Goal: Task Accomplishment & Management: Manage account settings

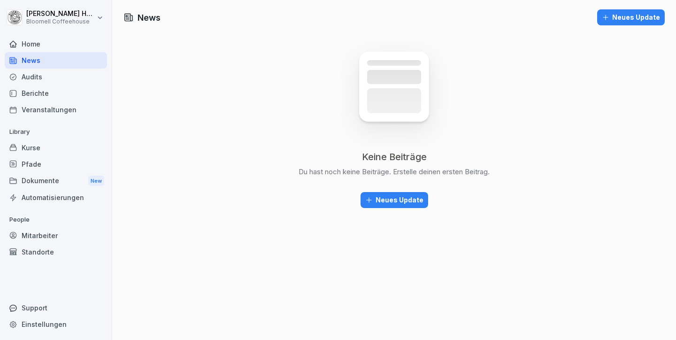
click at [43, 41] on div "Home" at bounding box center [56, 44] width 102 height 16
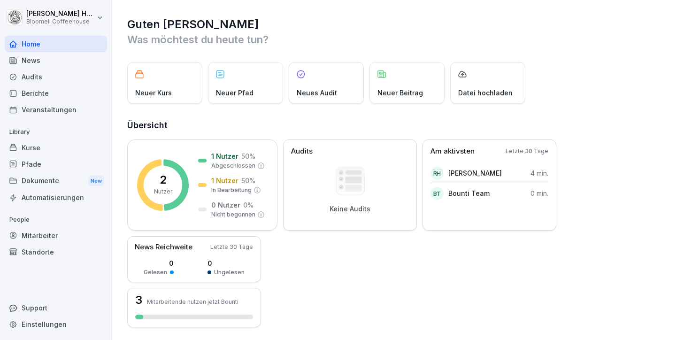
click at [50, 321] on div "Einstellungen" at bounding box center [56, 324] width 102 height 16
select select "**"
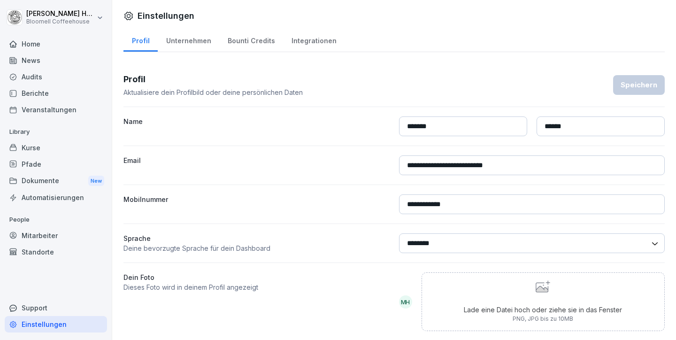
click at [206, 41] on div "Unternehmen" at bounding box center [189, 40] width 62 height 24
select select "**"
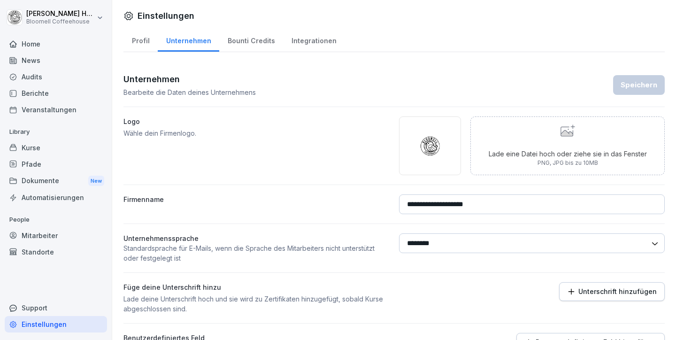
click at [245, 38] on div "Bounti Credits" at bounding box center [251, 40] width 64 height 24
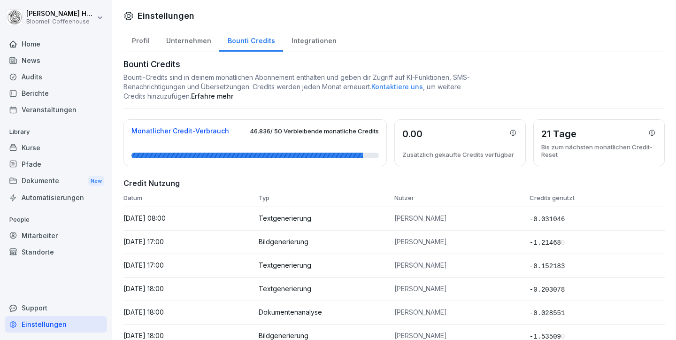
click at [303, 32] on div "Integrationen" at bounding box center [314, 40] width 62 height 24
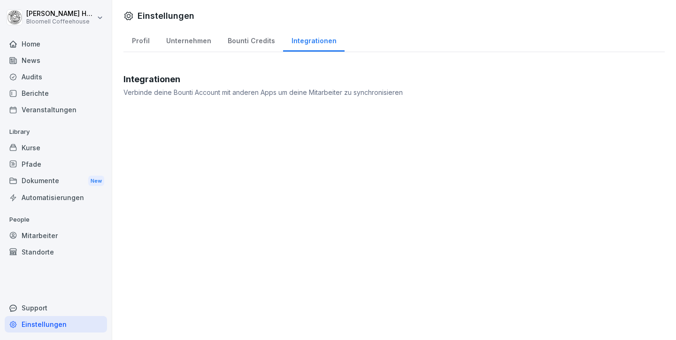
click at [239, 41] on div "Bounti Credits" at bounding box center [251, 40] width 64 height 24
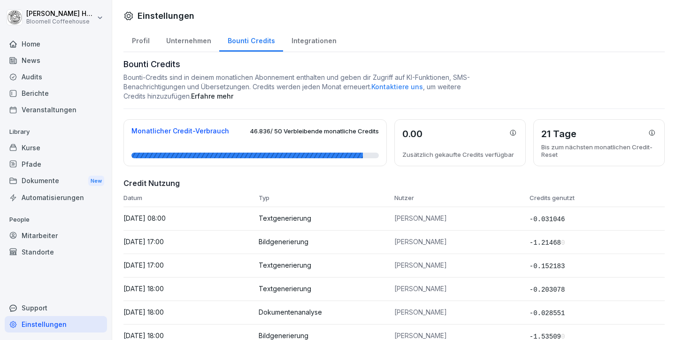
click at [190, 41] on div "Unternehmen" at bounding box center [189, 40] width 62 height 24
select select "**"
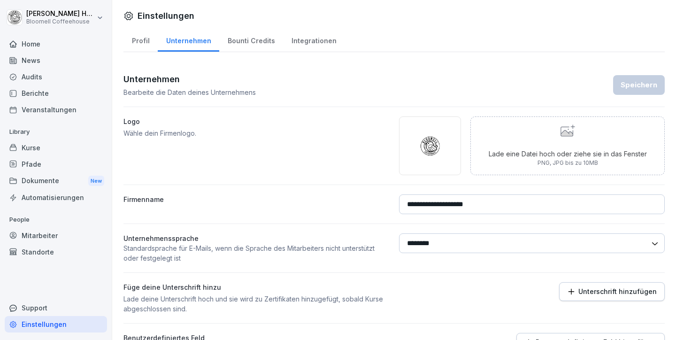
click at [38, 249] on div "Standorte" at bounding box center [56, 252] width 102 height 16
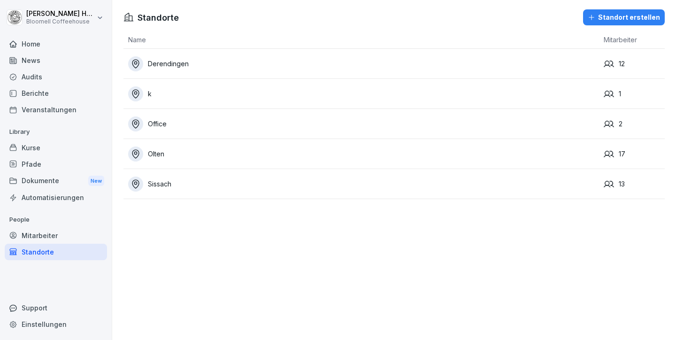
click at [35, 231] on div "Mitarbeiter" at bounding box center [56, 235] width 102 height 16
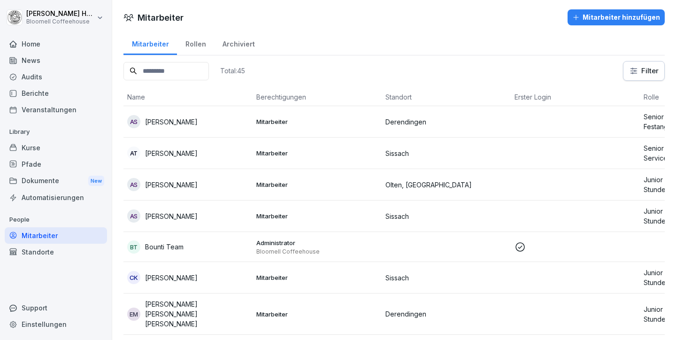
click at [39, 260] on div "Home News Audits Berichte Veranstaltungen Library Kurse Pfade Dokumente New Aut…" at bounding box center [56, 182] width 102 height 305
click at [39, 251] on div "Standorte" at bounding box center [56, 252] width 102 height 16
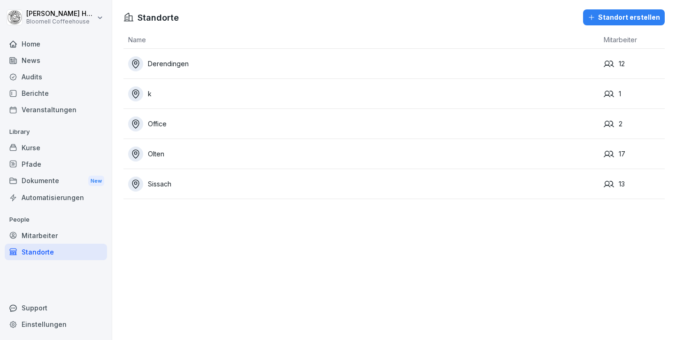
click at [38, 45] on div "Home" at bounding box center [56, 44] width 102 height 16
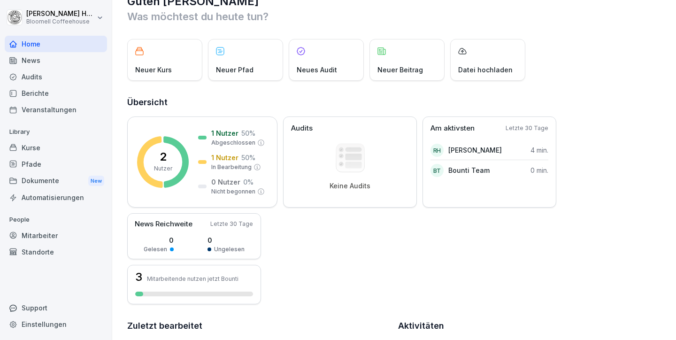
scroll to position [36, 0]
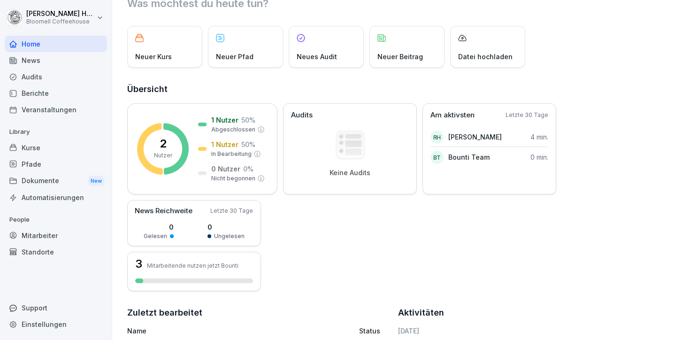
click at [30, 146] on div "Kurse" at bounding box center [56, 147] width 102 height 16
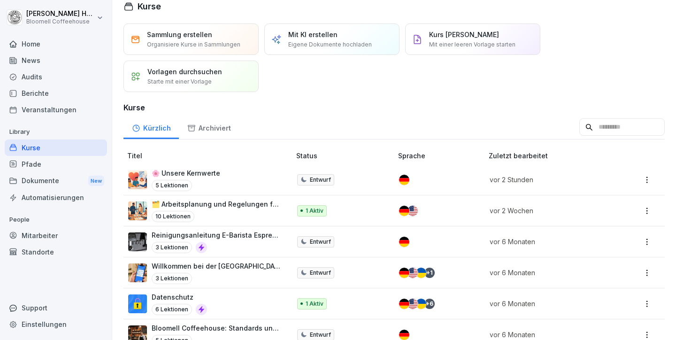
scroll to position [10, 0]
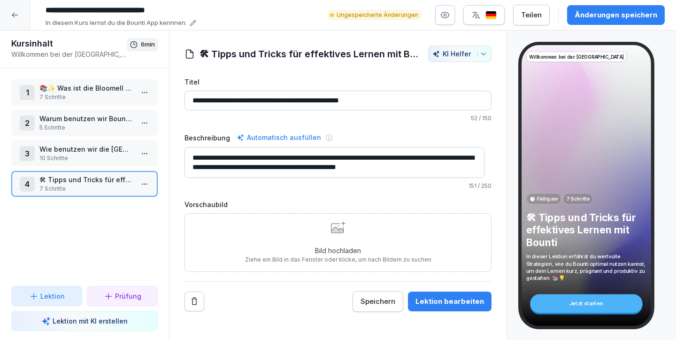
click at [65, 140] on div "3 Wie benutzen wir die Bloomell Academy? 10 Schritte" at bounding box center [84, 153] width 147 height 26
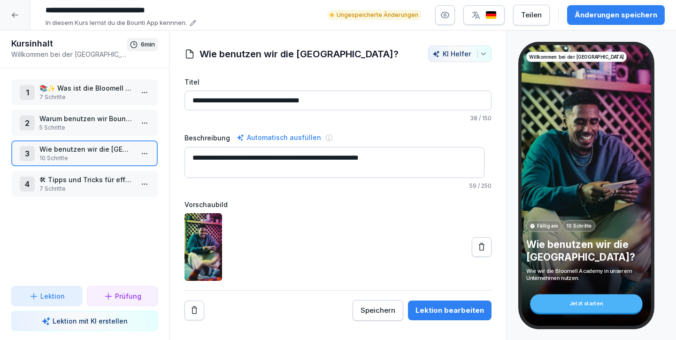
click at [73, 128] on p "5 Schritte" at bounding box center [86, 127] width 94 height 8
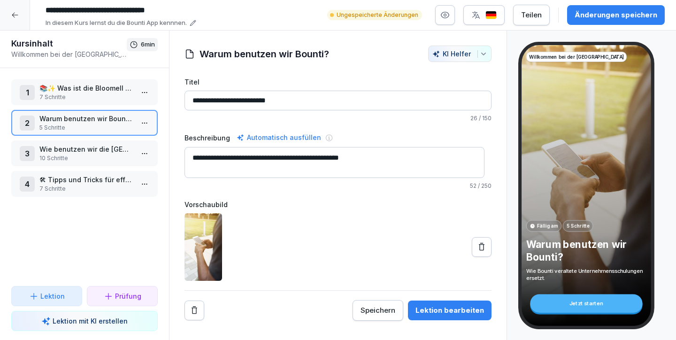
click at [15, 13] on icon at bounding box center [15, 15] width 8 height 8
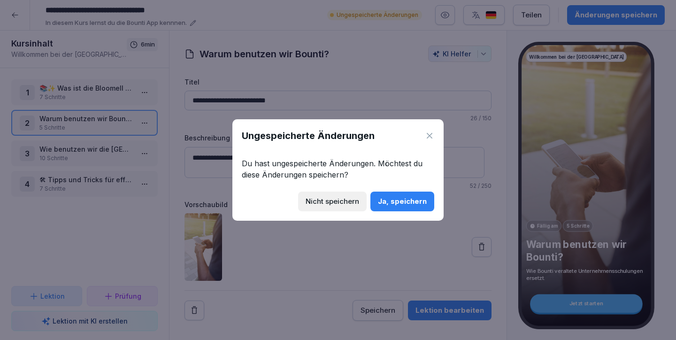
click at [393, 201] on div "Ja, speichern" at bounding box center [402, 201] width 49 height 10
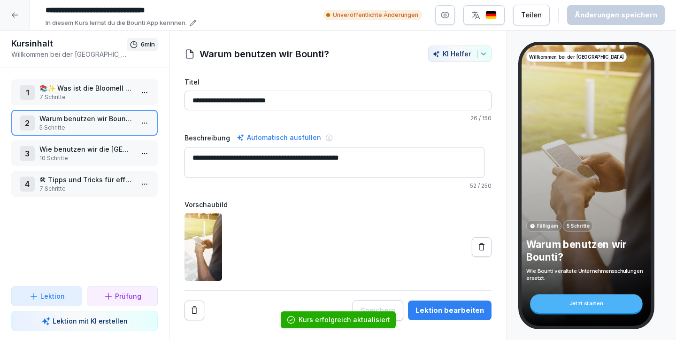
click at [14, 15] on icon at bounding box center [15, 15] width 6 height 5
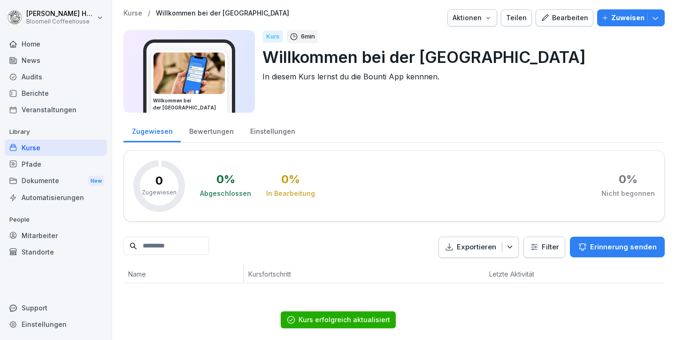
click at [36, 145] on div "Kurse" at bounding box center [56, 147] width 102 height 16
